Goal: Task Accomplishment & Management: Use online tool/utility

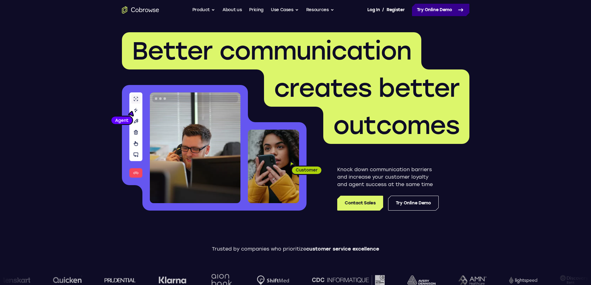
click at [436, 6] on link "Try Online Demo" at bounding box center [440, 10] width 57 height 12
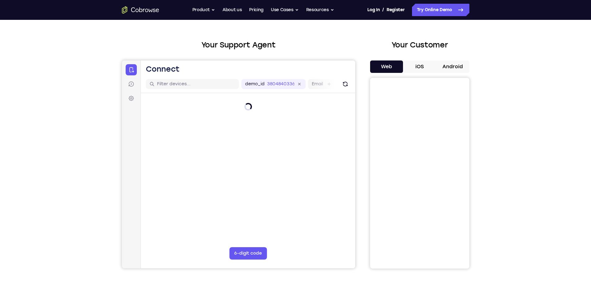
scroll to position [31, 0]
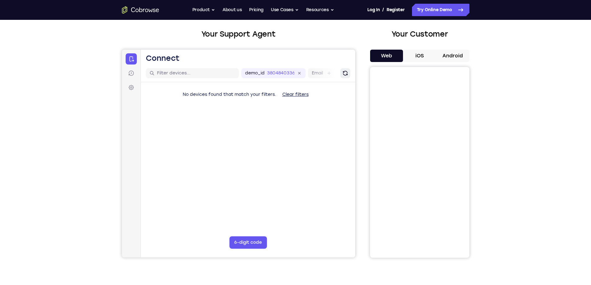
click at [343, 72] on icon "Refresh" at bounding box center [345, 73] width 7 height 7
click at [342, 75] on icon "Refresh" at bounding box center [344, 73] width 9 height 9
click at [301, 94] on button "Clear filters" at bounding box center [295, 94] width 36 height 12
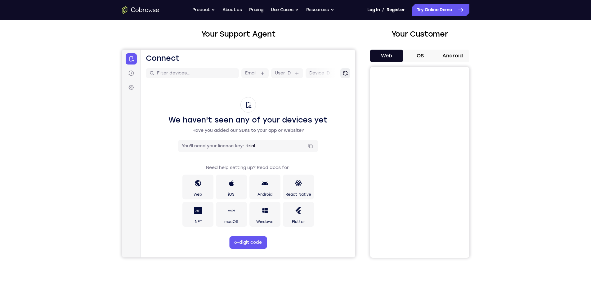
drag, startPoint x: 345, startPoint y: 73, endPoint x: 494, endPoint y: 130, distance: 160.1
click at [345, 73] on icon "Refresh" at bounding box center [344, 73] width 8 height 8
drag, startPoint x: 425, startPoint y: 57, endPoint x: 432, endPoint y: 60, distance: 8.2
click at [424, 57] on button "iOS" at bounding box center [419, 56] width 33 height 12
click at [390, 54] on button "Web" at bounding box center [386, 56] width 33 height 12
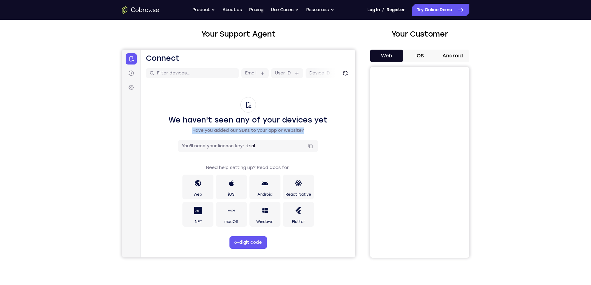
drag, startPoint x: 190, startPoint y: 126, endPoint x: 307, endPoint y: 131, distance: 117.0
click at [307, 131] on div "We haven't seen any of your devices yet Have you added our SDKs to your app or …" at bounding box center [247, 115] width 159 height 37
click at [275, 146] on input "trial" at bounding box center [275, 146] width 58 height 6
click at [273, 148] on input "trial" at bounding box center [275, 146] width 58 height 6
click at [274, 148] on input "trial" at bounding box center [275, 146] width 58 height 6
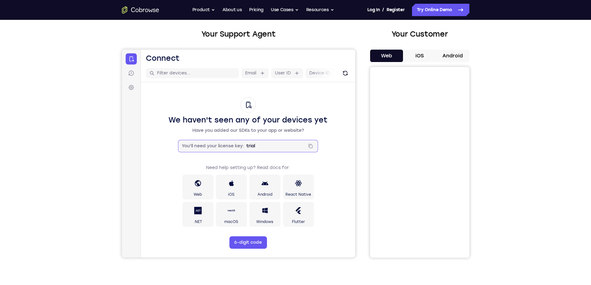
click at [274, 148] on input "trial" at bounding box center [275, 146] width 58 height 6
click at [308, 148] on icon at bounding box center [310, 146] width 5 height 5
click at [259, 244] on button "6-digit code" at bounding box center [248, 242] width 38 height 12
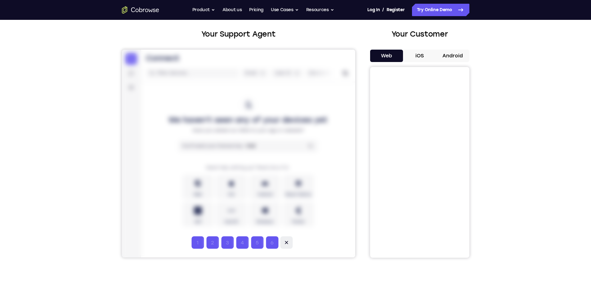
click at [285, 244] on icon at bounding box center [286, 242] width 6 height 6
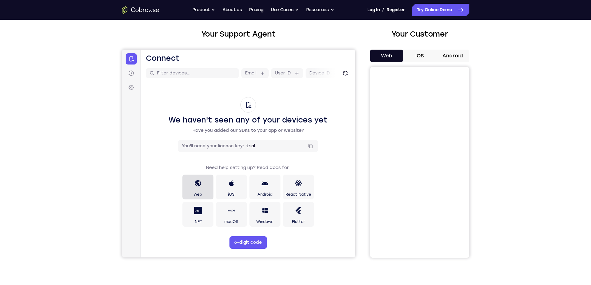
click at [195, 185] on icon at bounding box center [197, 183] width 6 height 6
